Goal: Task Accomplishment & Management: Manage account settings

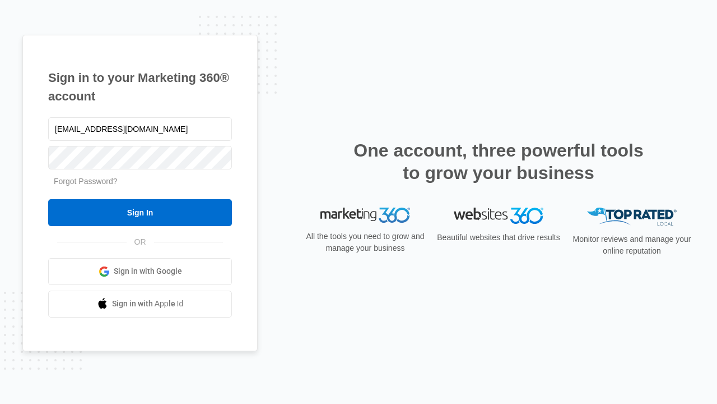
type input "dankie614@gmail.com"
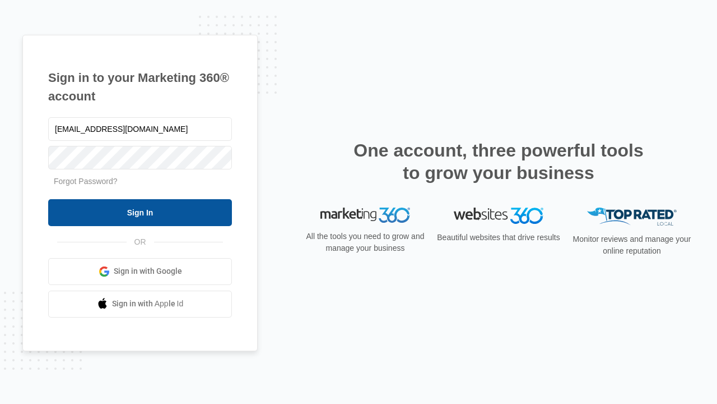
click at [140, 212] on input "Sign In" at bounding box center [140, 212] width 184 height 27
